Goal: Task Accomplishment & Management: Manage account settings

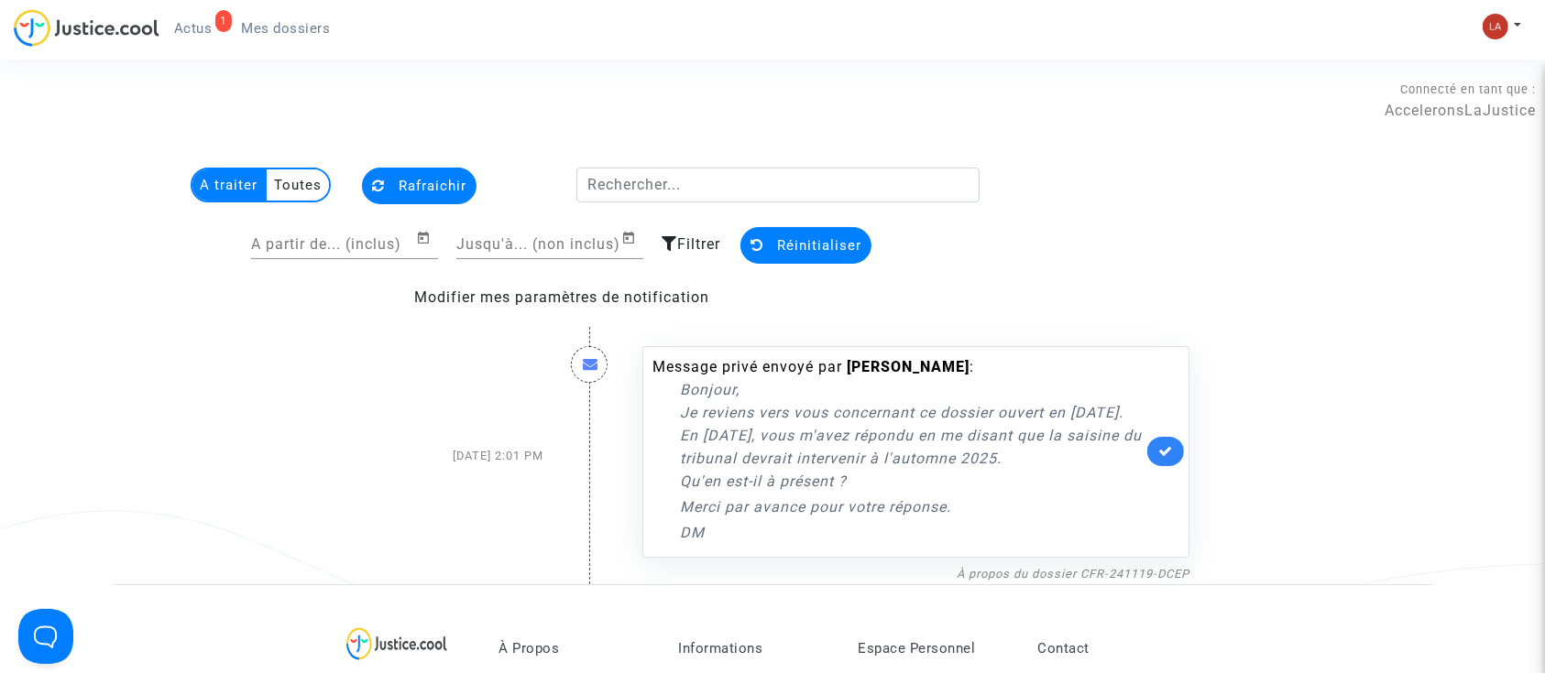
click at [248, 23] on span "Mes dossiers" at bounding box center [286, 28] width 89 height 16
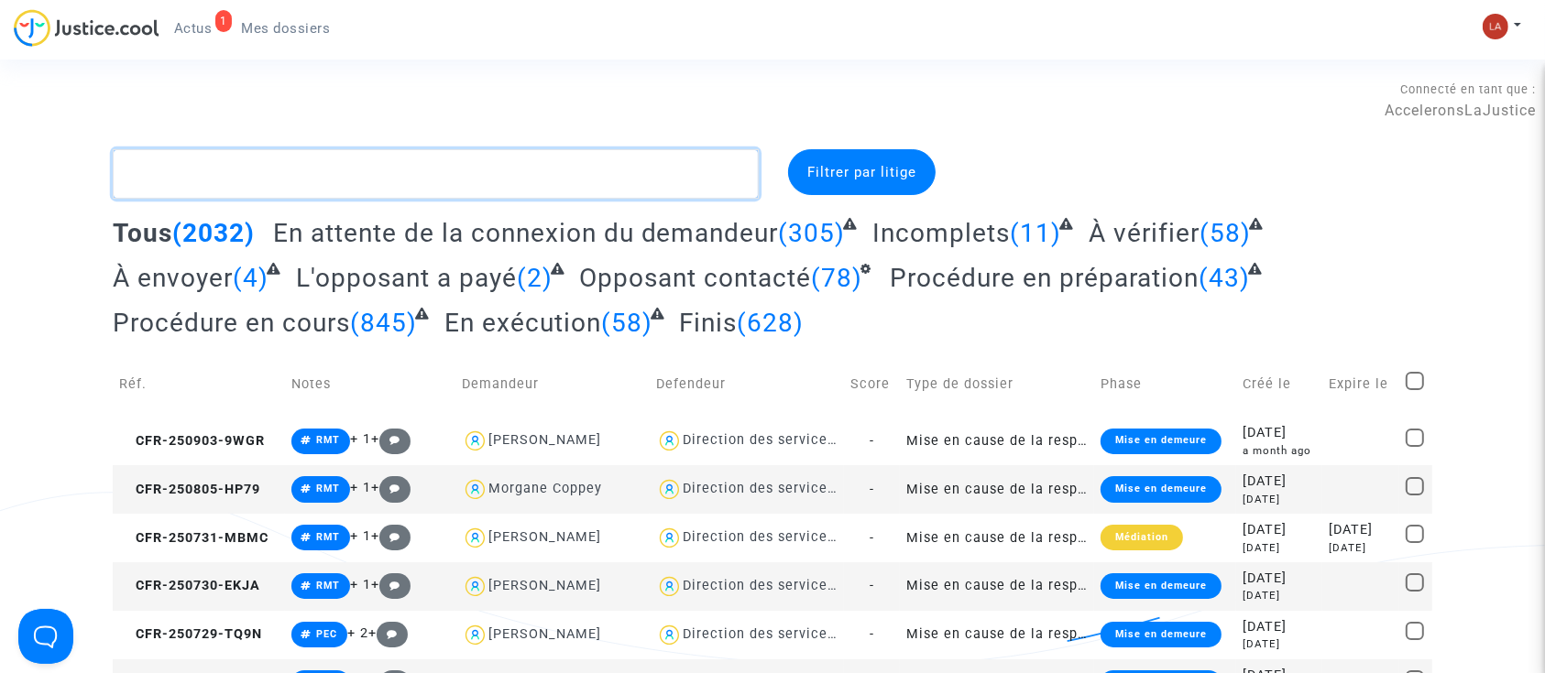
click at [539, 165] on textarea at bounding box center [436, 173] width 646 height 49
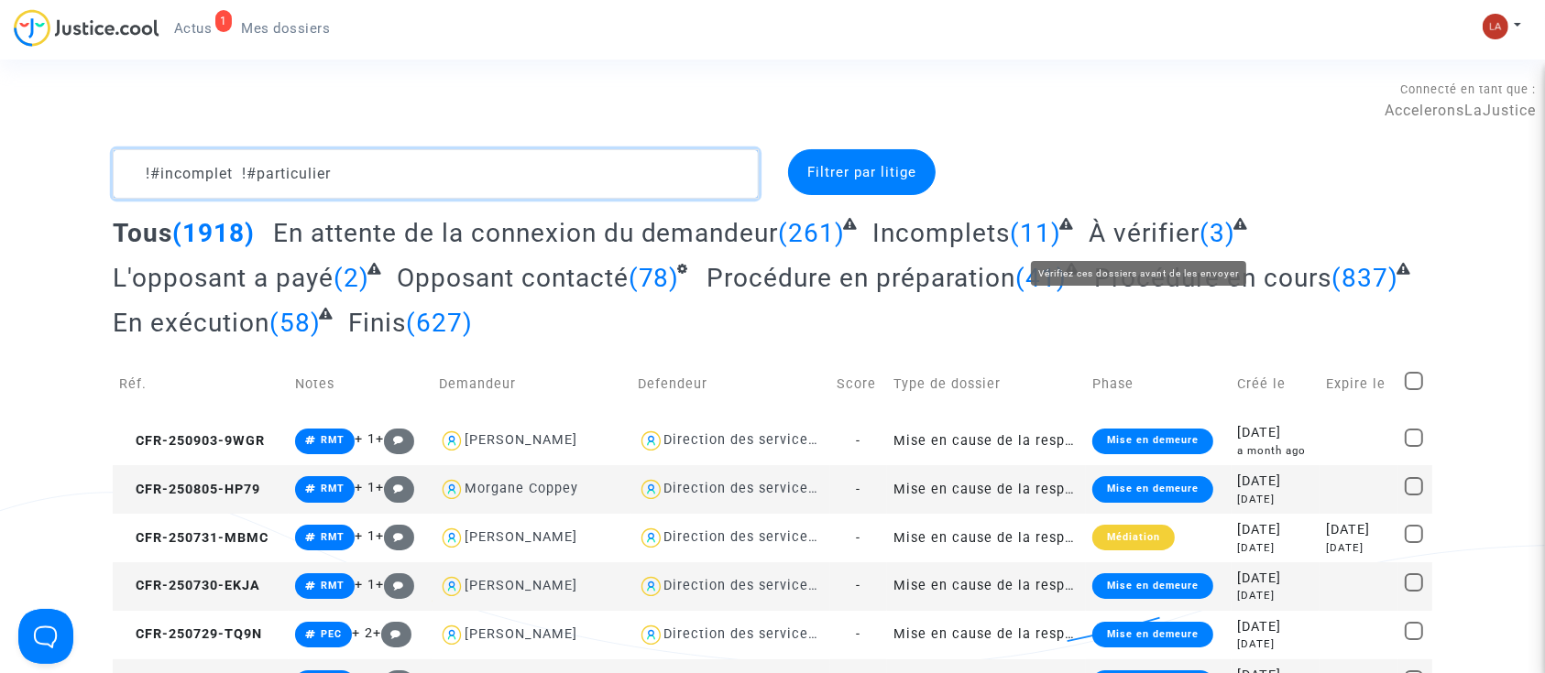
type textarea "!#incomplet !#particulier"
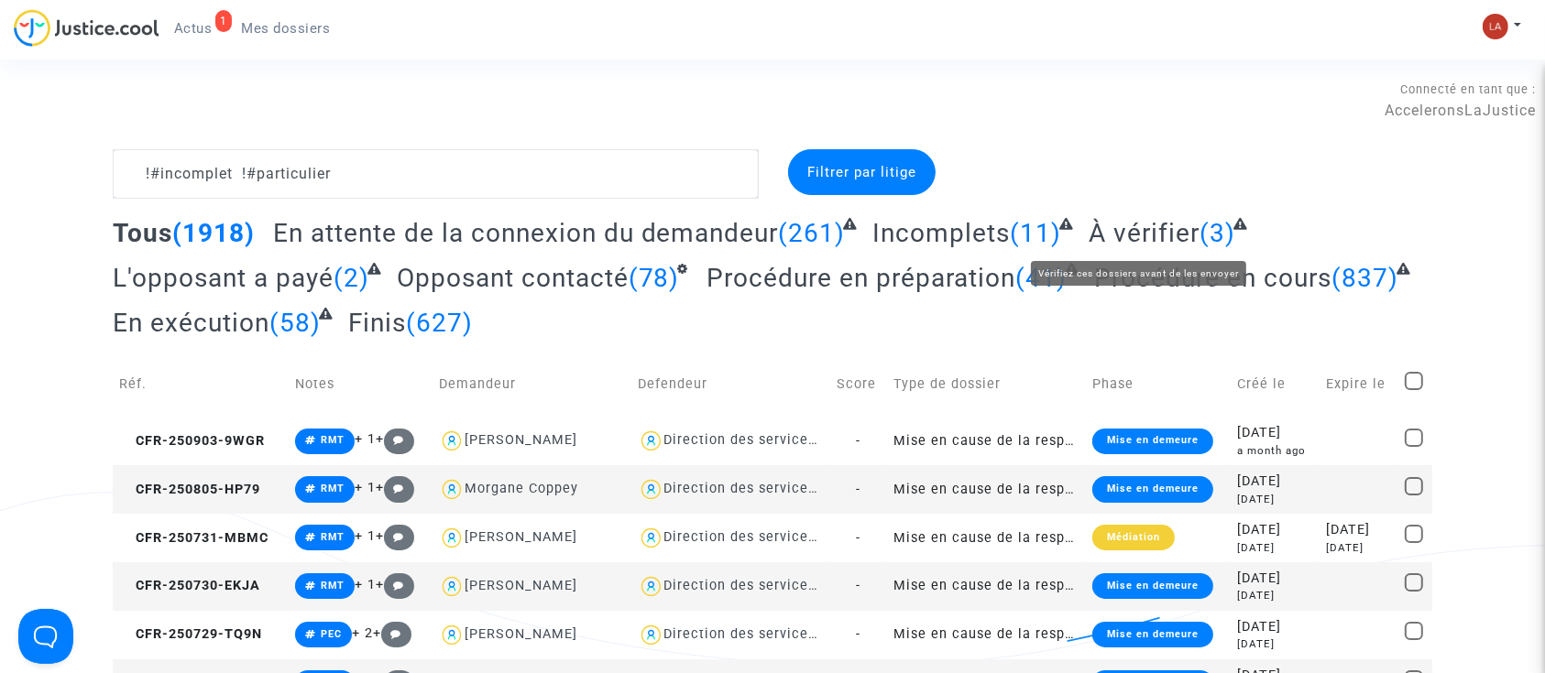
click at [1183, 237] on span "À vérifier" at bounding box center [1143, 233] width 111 height 30
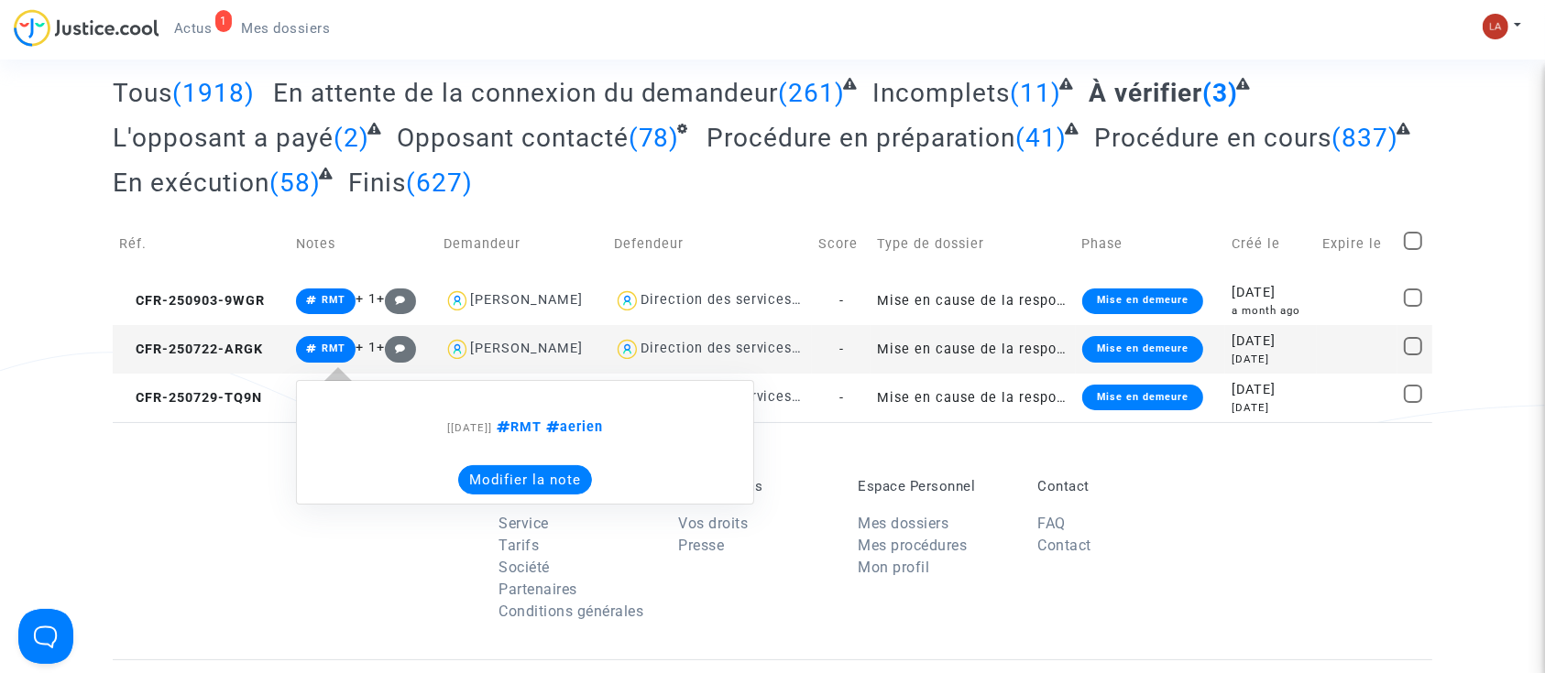
scroll to position [244, 0]
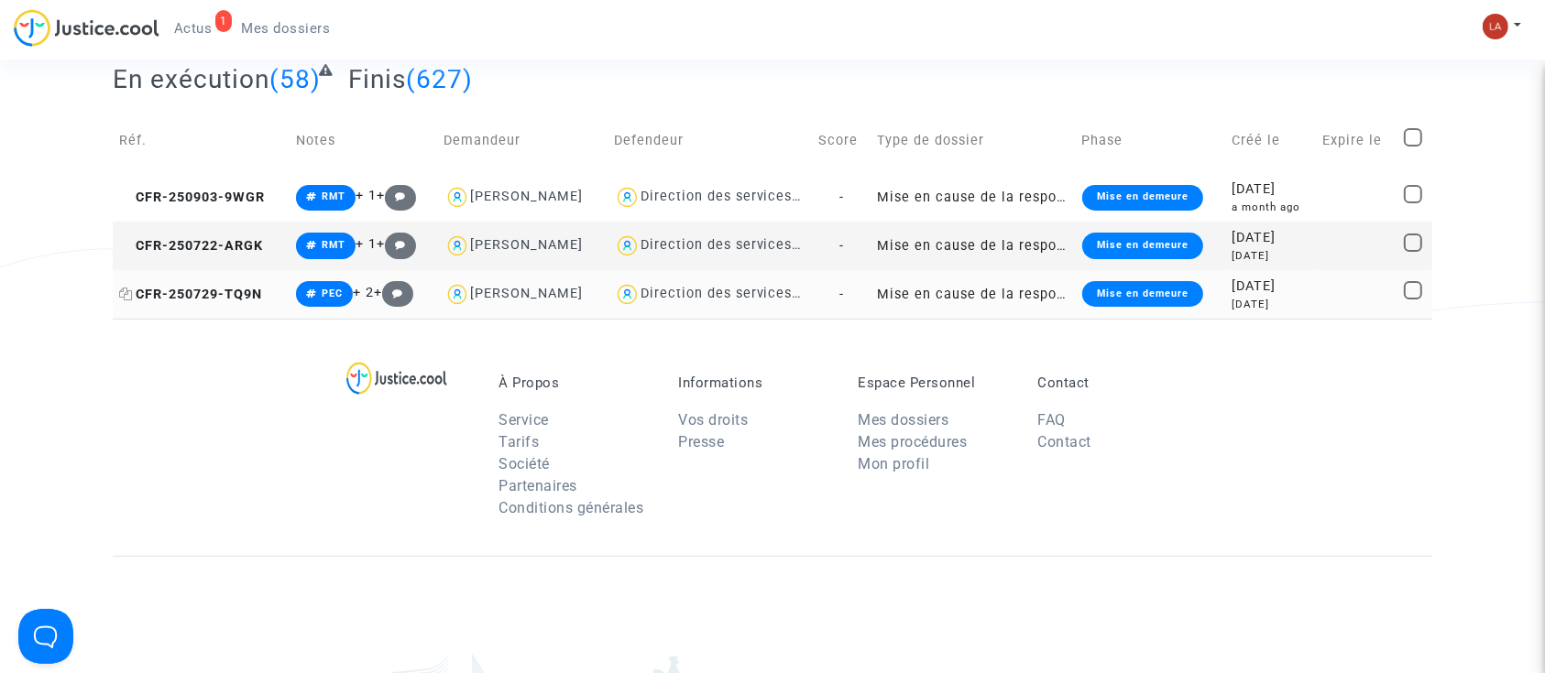
click at [187, 295] on span "CFR-250729-TQ9N" at bounding box center [190, 295] width 143 height 16
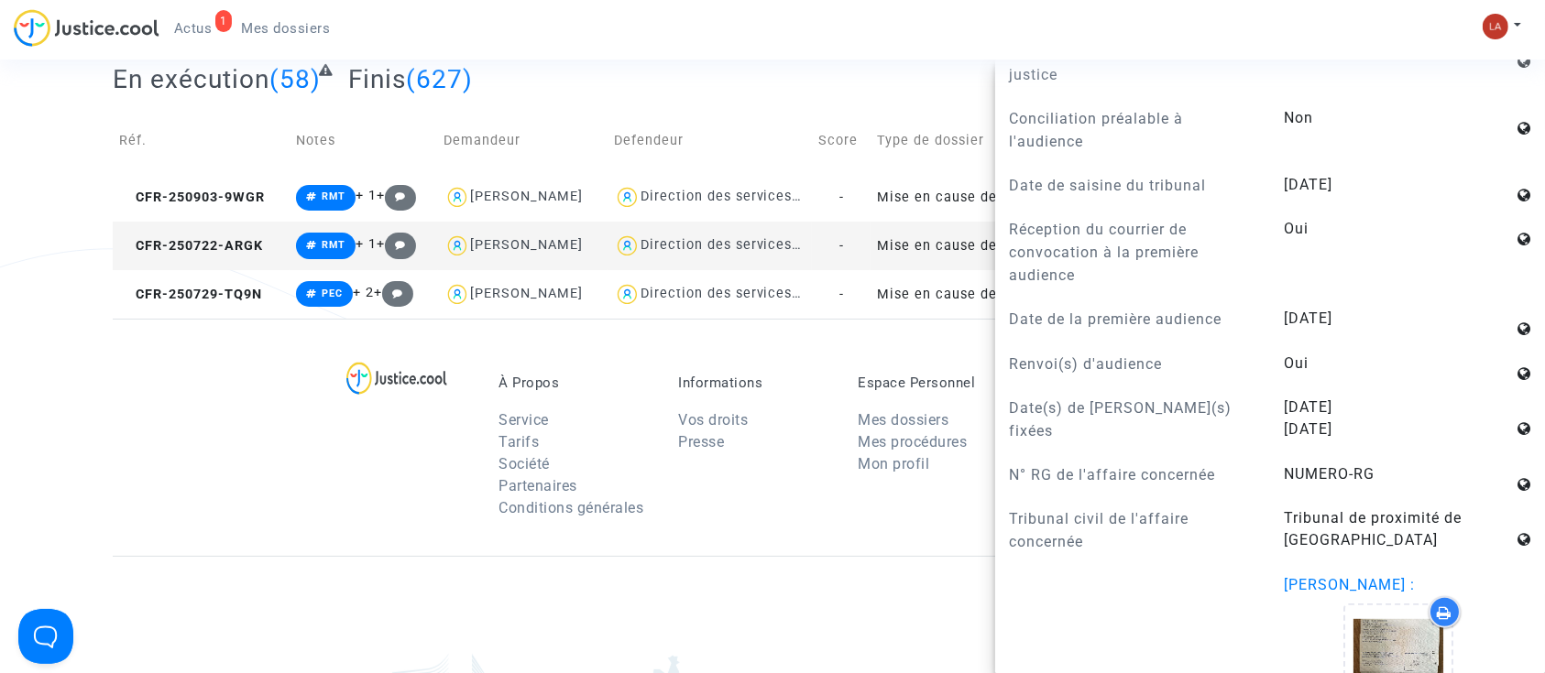
scroll to position [1588, 0]
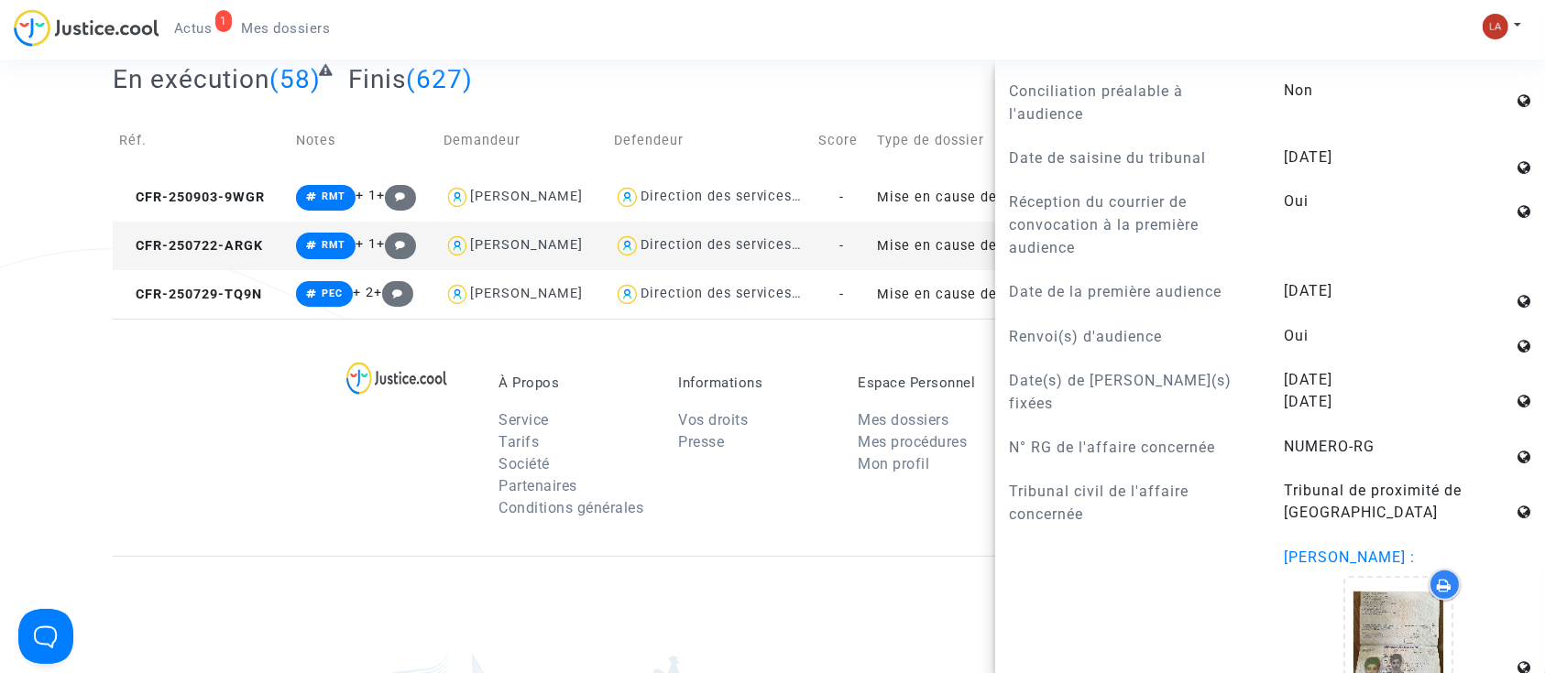
drag, startPoint x: 1275, startPoint y: 597, endPoint x: 1379, endPoint y: 591, distance: 103.7
click at [1379, 566] on span "[PERSON_NAME] :" at bounding box center [1349, 557] width 131 height 17
copy span "[PERSON_NAME]"
click at [1499, 16] on img at bounding box center [1495, 27] width 26 height 26
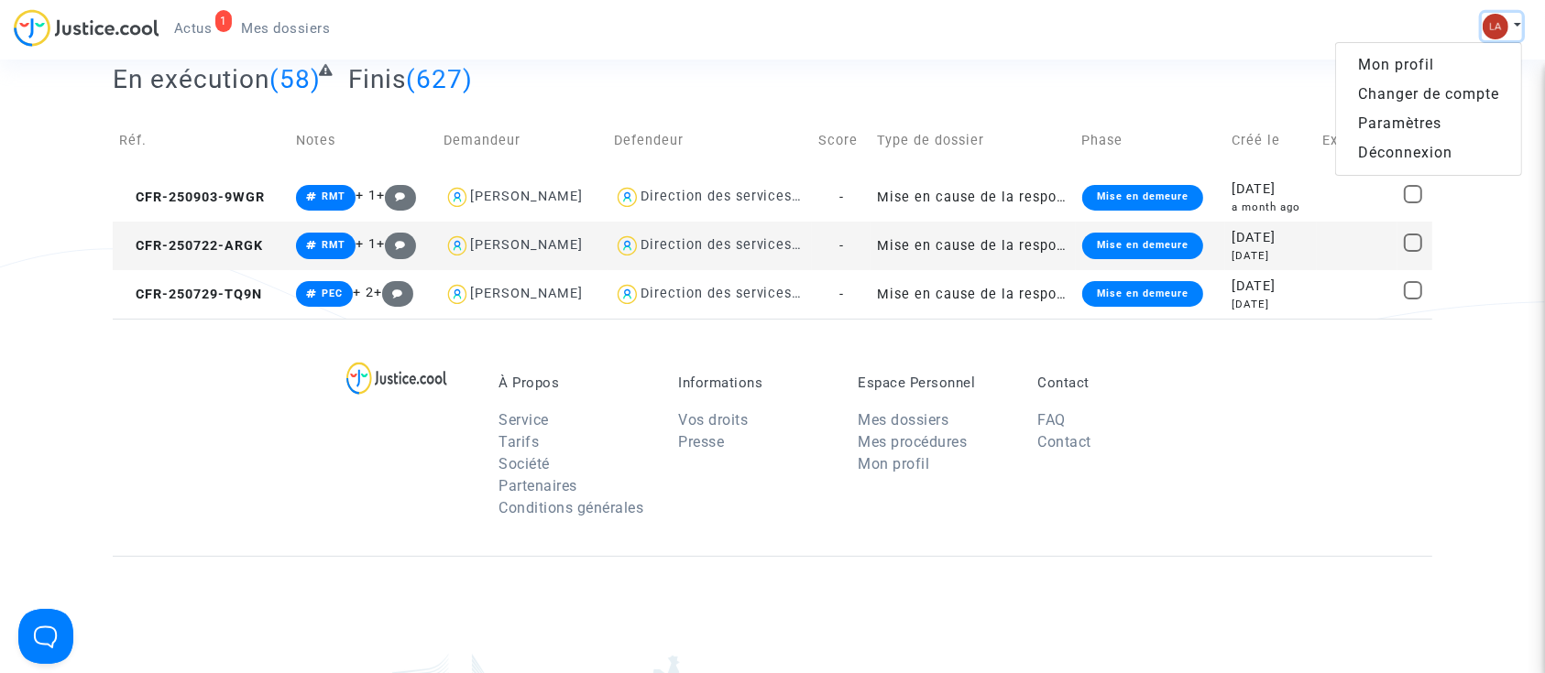
scroll to position [0, 0]
click at [1420, 89] on link "Changer de compte" at bounding box center [1428, 94] width 185 height 29
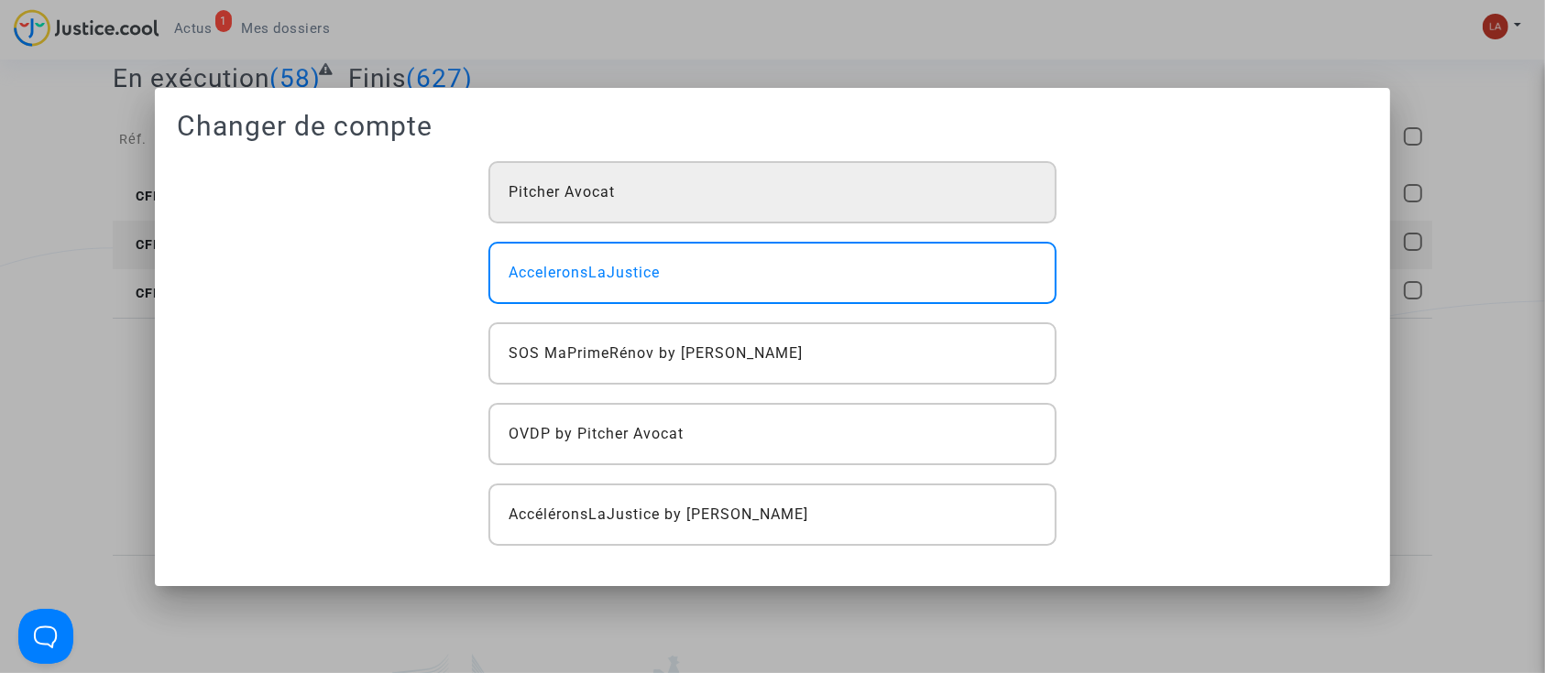
click at [620, 191] on div "Pitcher Avocat" at bounding box center [772, 192] width 568 height 62
